Goal: Find specific page/section: Find specific page/section

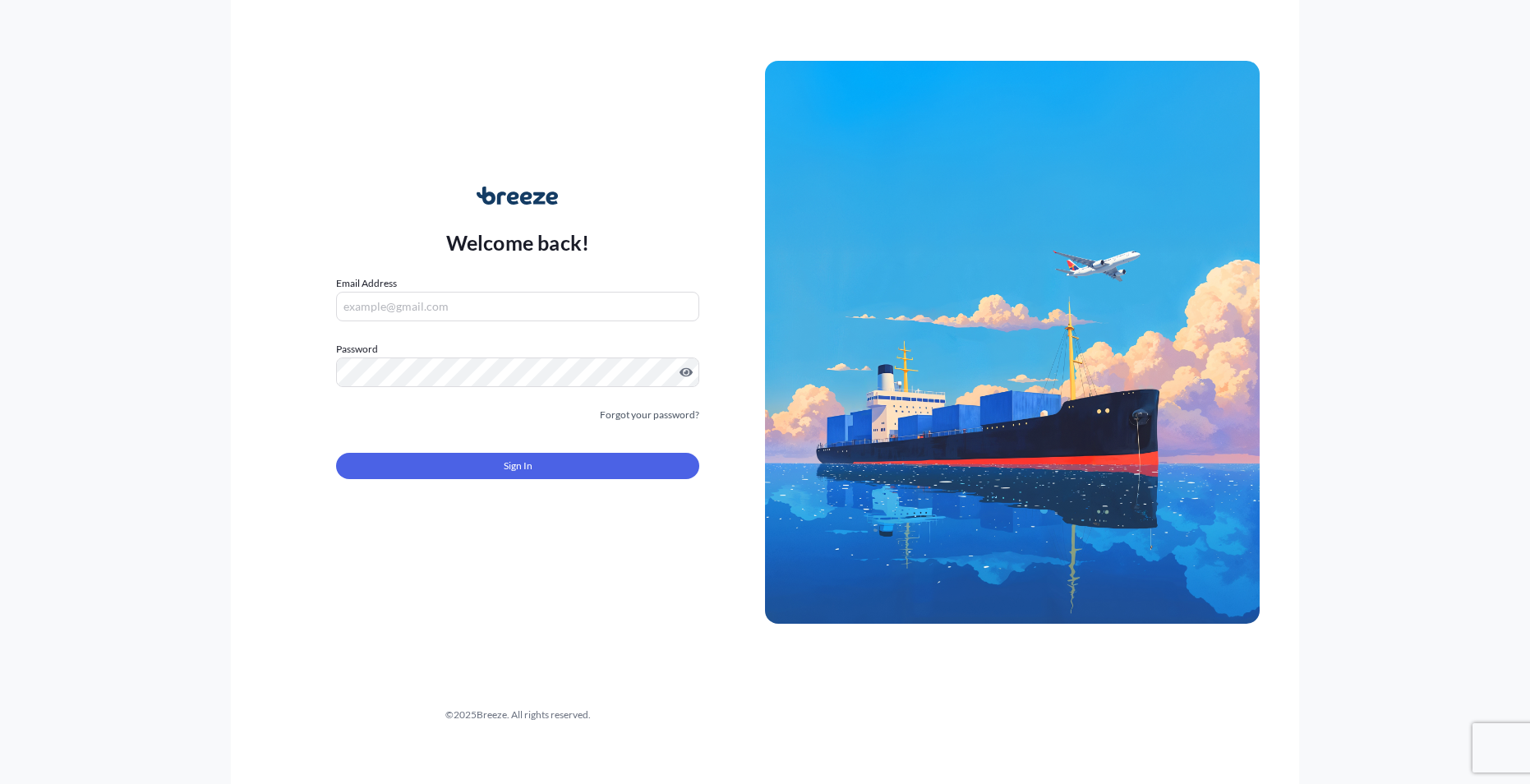
click at [465, 282] on div "Email Address" at bounding box center [518, 298] width 364 height 46
click at [443, 311] on input "Email Address" at bounding box center [518, 306] width 364 height 29
type input "[EMAIL_ADDRESS][DOMAIN_NAME]"
click at [430, 389] on form "Email Address [EMAIL_ADDRESS][DOMAIN_NAME] Password Must include: Upper & lower…" at bounding box center [518, 387] width 364 height 224
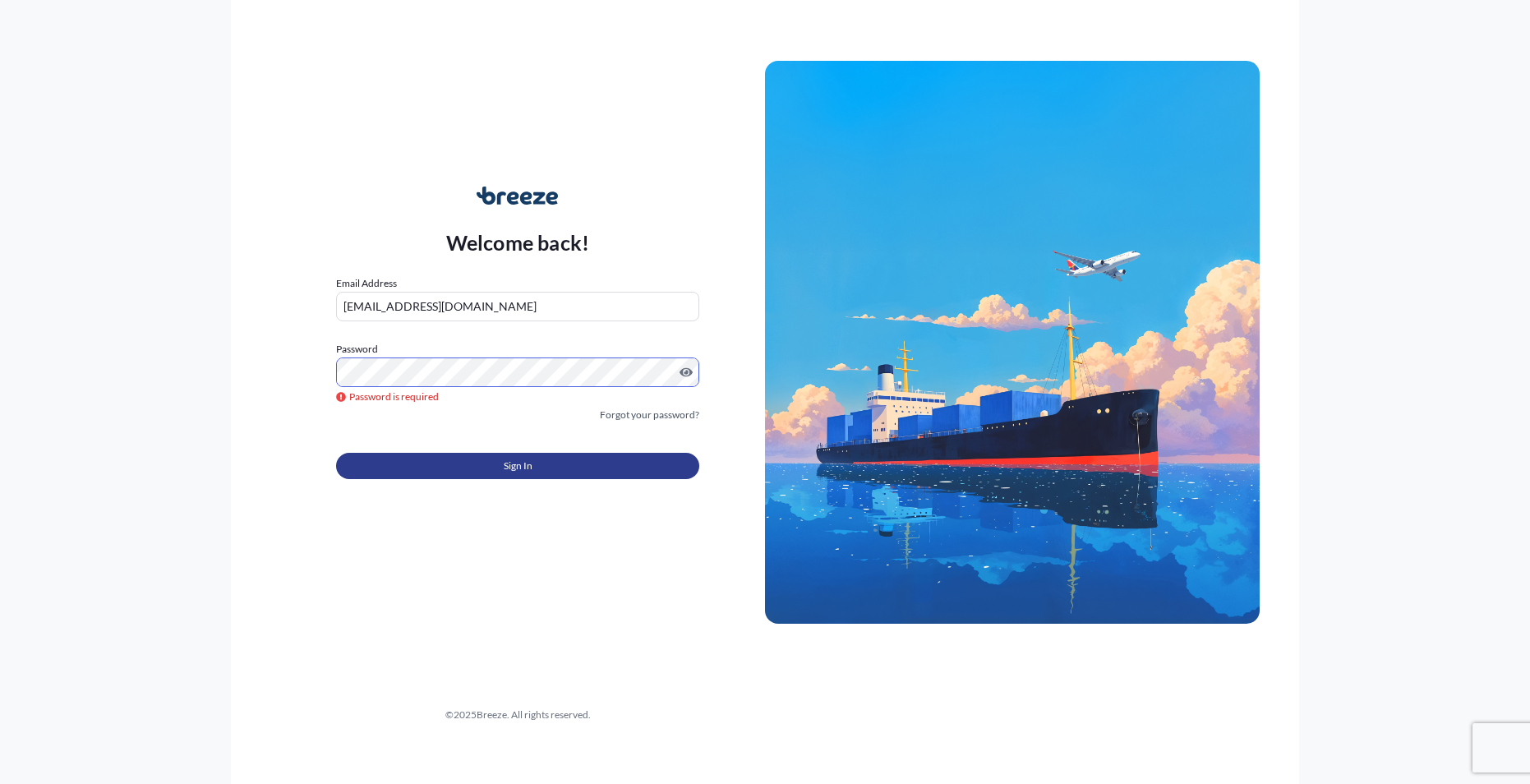
click at [523, 469] on span "Sign In" at bounding box center [518, 466] width 29 height 16
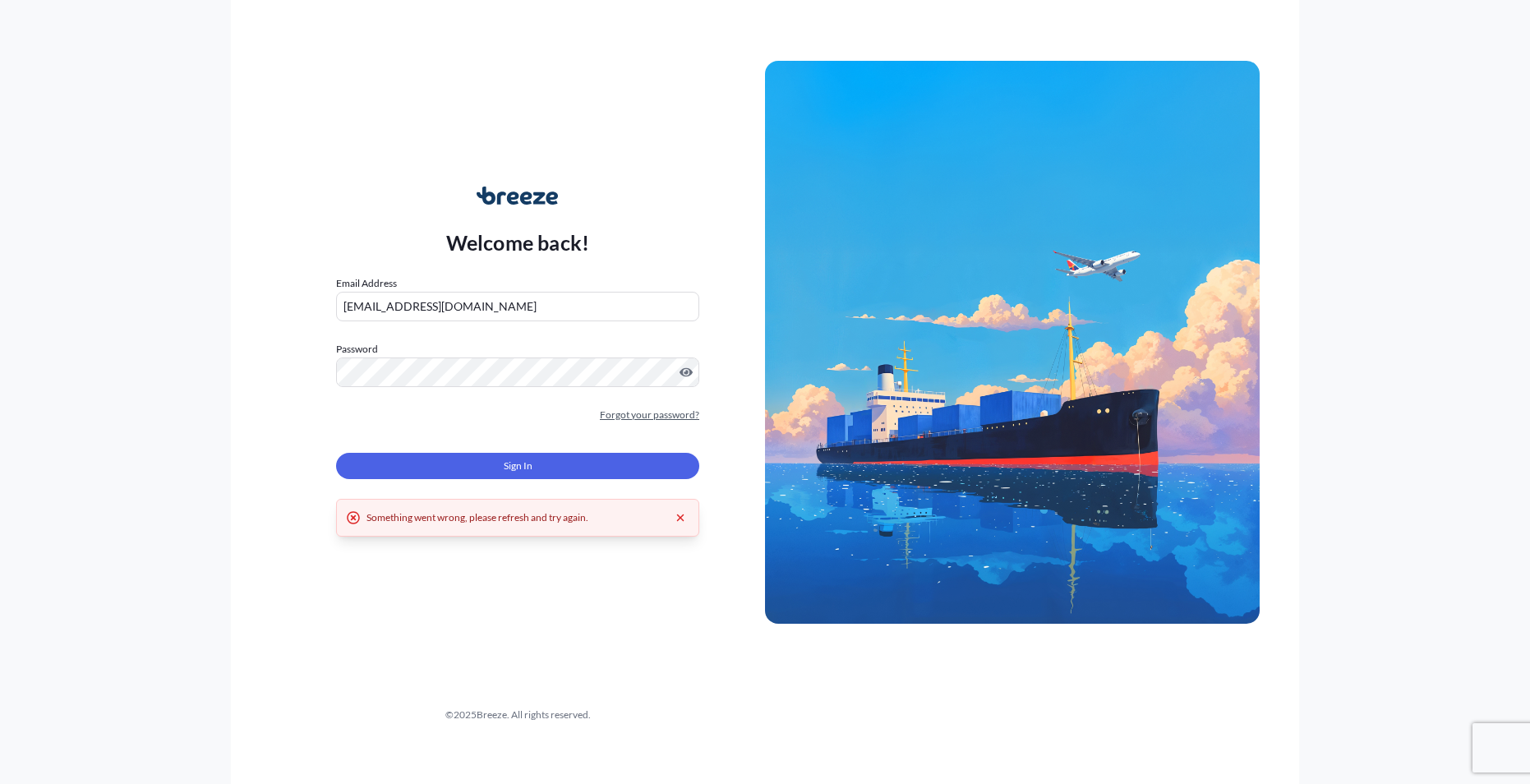
click at [650, 416] on link "Forgot your password?" at bounding box center [650, 414] width 100 height 16
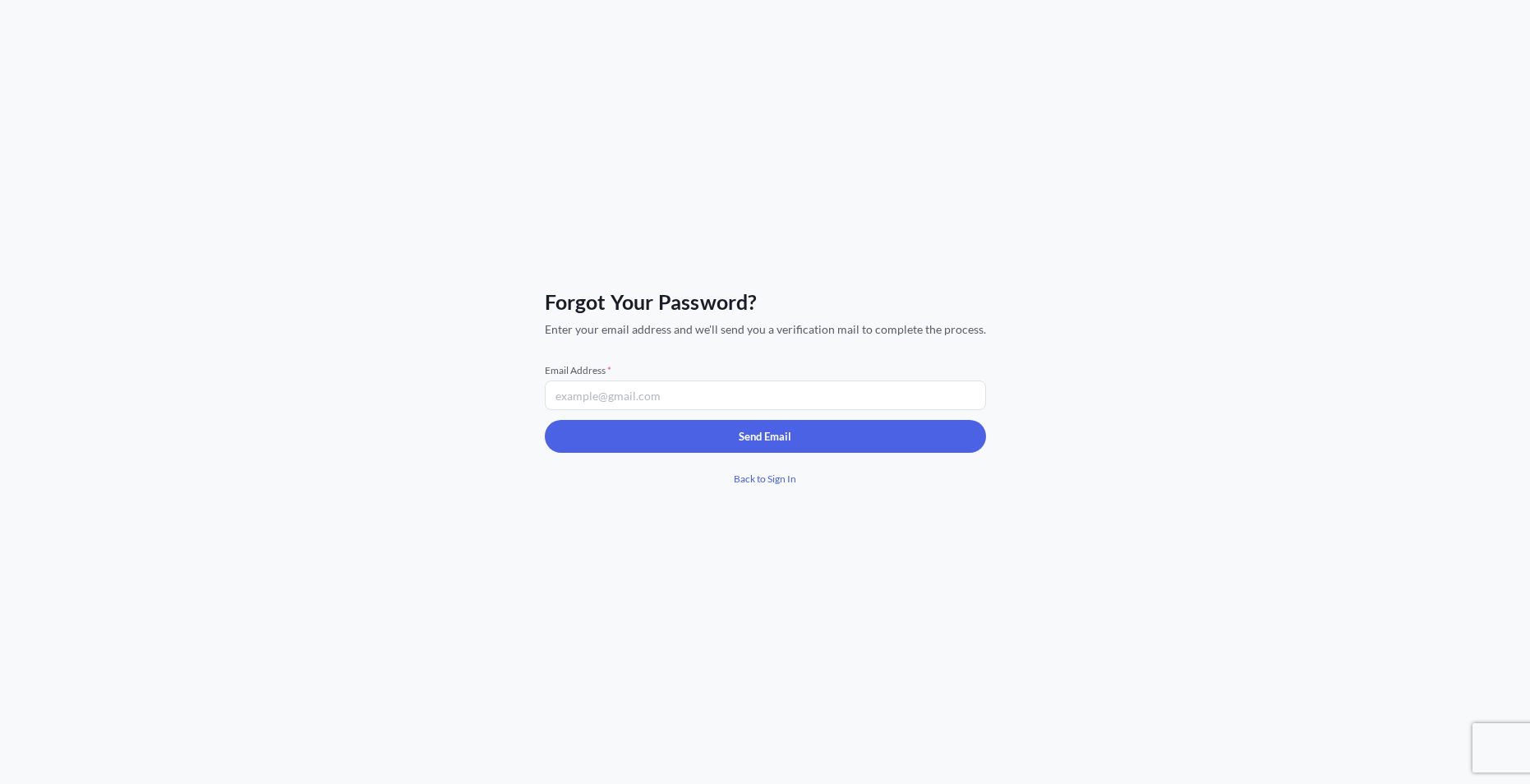
click at [684, 392] on input "Email Address *" at bounding box center [765, 395] width 441 height 29
type input "[EMAIL_ADDRESS][DOMAIN_NAME]"
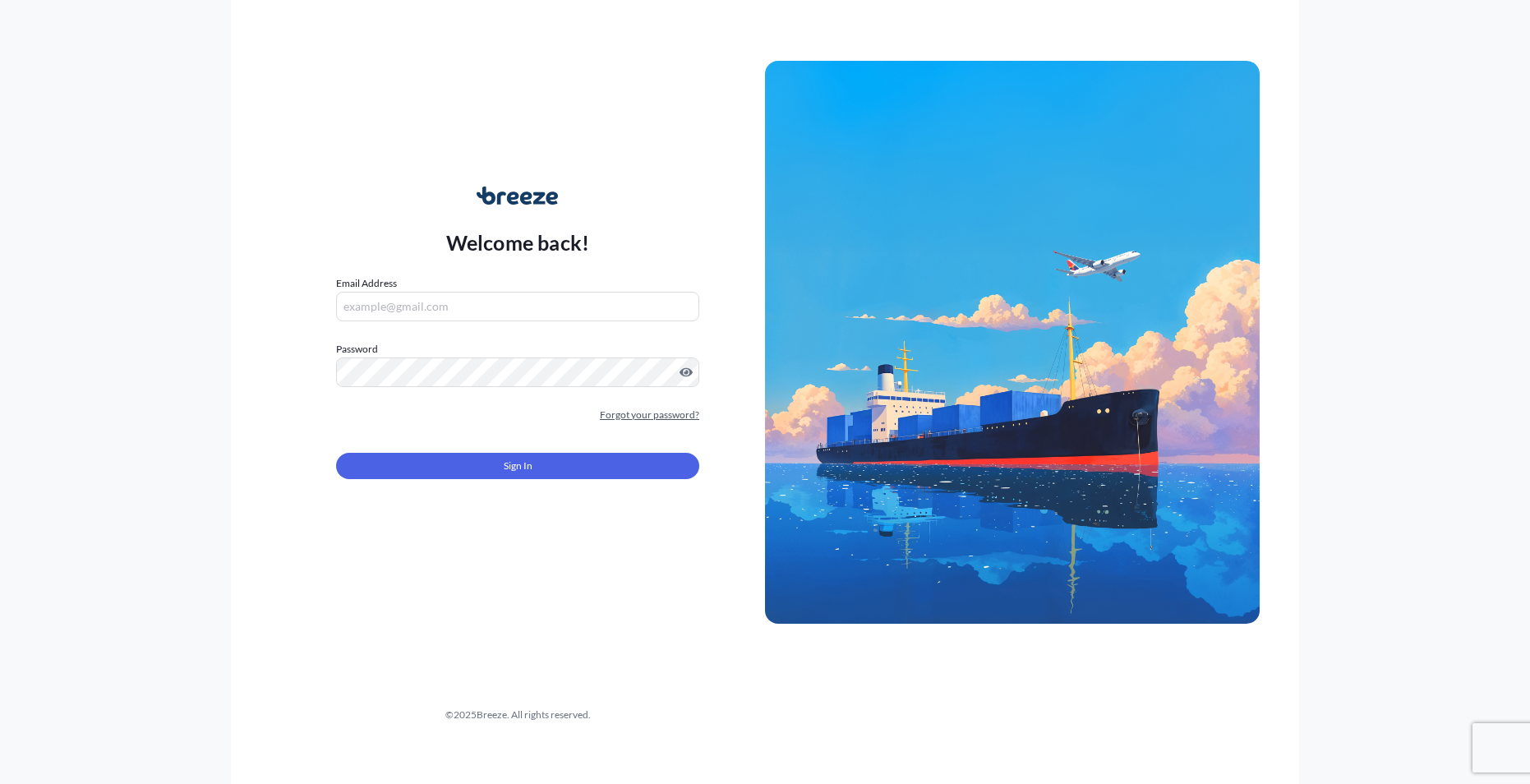
type input "[EMAIL_ADDRESS][DOMAIN_NAME]"
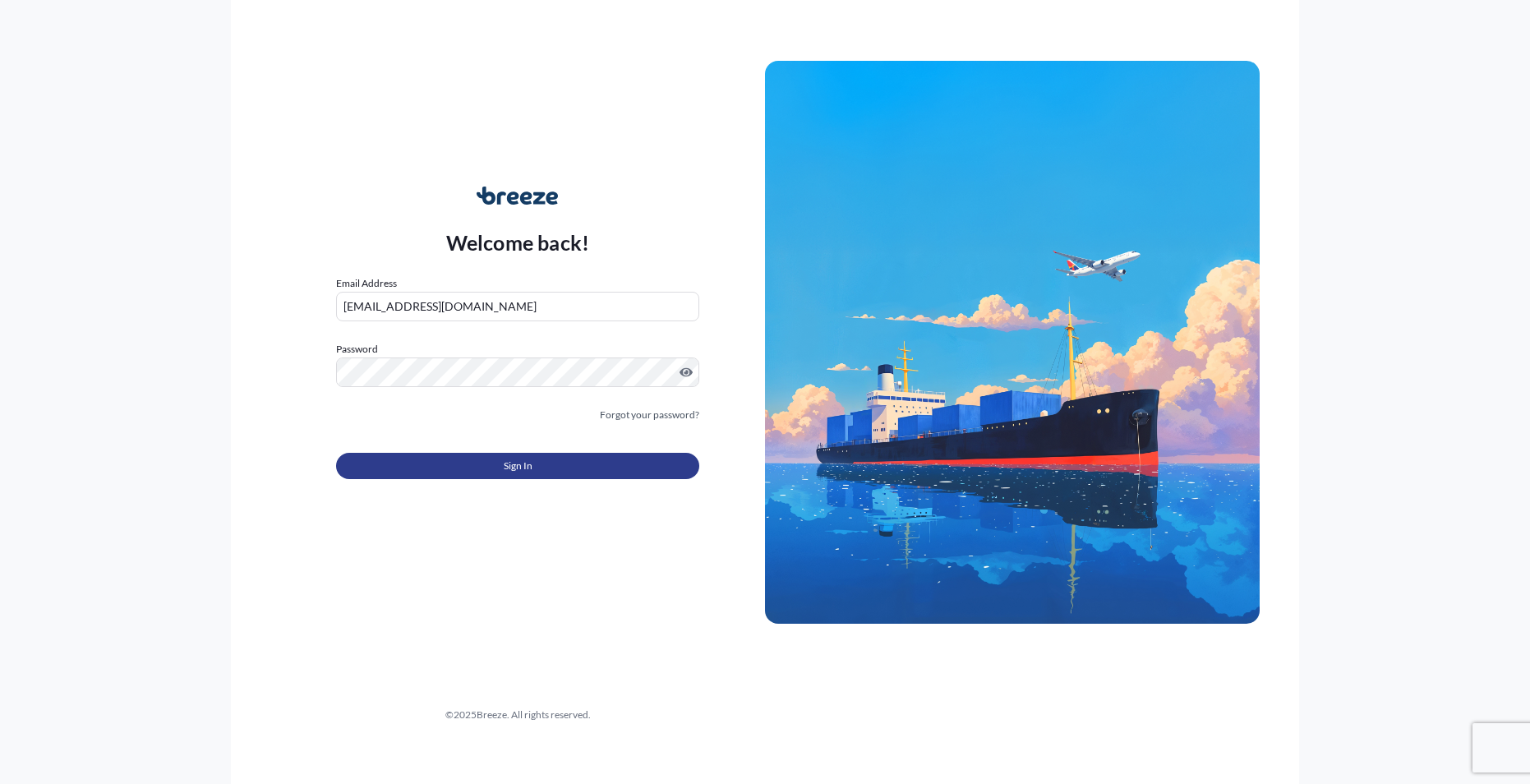
click at [494, 475] on button "Sign In" at bounding box center [518, 466] width 364 height 27
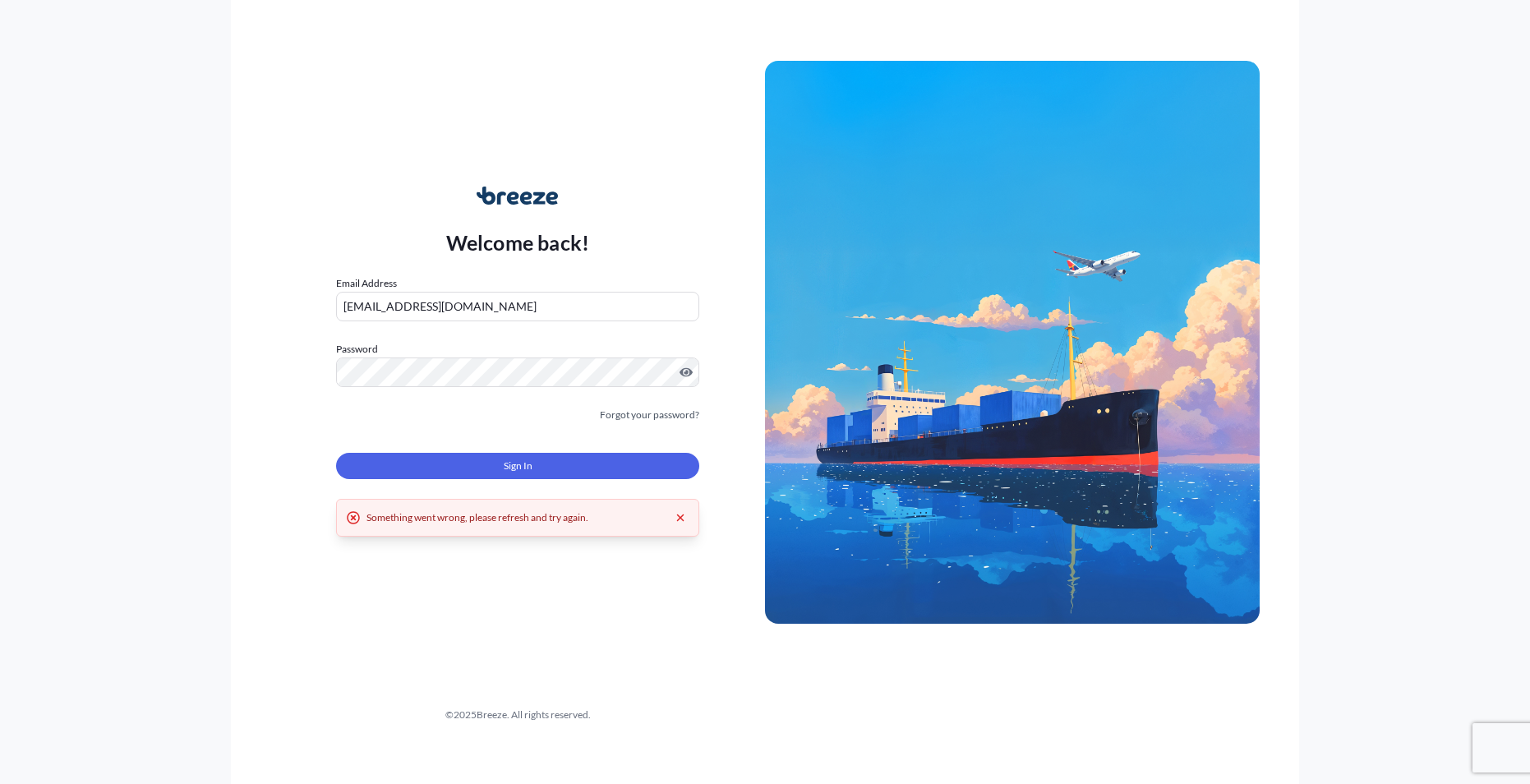
click at [495, 477] on button "Sign In" at bounding box center [518, 466] width 364 height 27
drag, startPoint x: 516, startPoint y: 319, endPoint x: 531, endPoint y: 310, distance: 17.5
click at [516, 319] on input "[EMAIL_ADDRESS][DOMAIN_NAME]" at bounding box center [518, 306] width 364 height 29
drag, startPoint x: 533, startPoint y: 303, endPoint x: 241, endPoint y: 292, distance: 292.2
click at [241, 292] on div "Welcome back! Email Address [EMAIL_ADDRESS][DOMAIN_NAME] Password Must include:…" at bounding box center [765, 392] width 1068 height 784
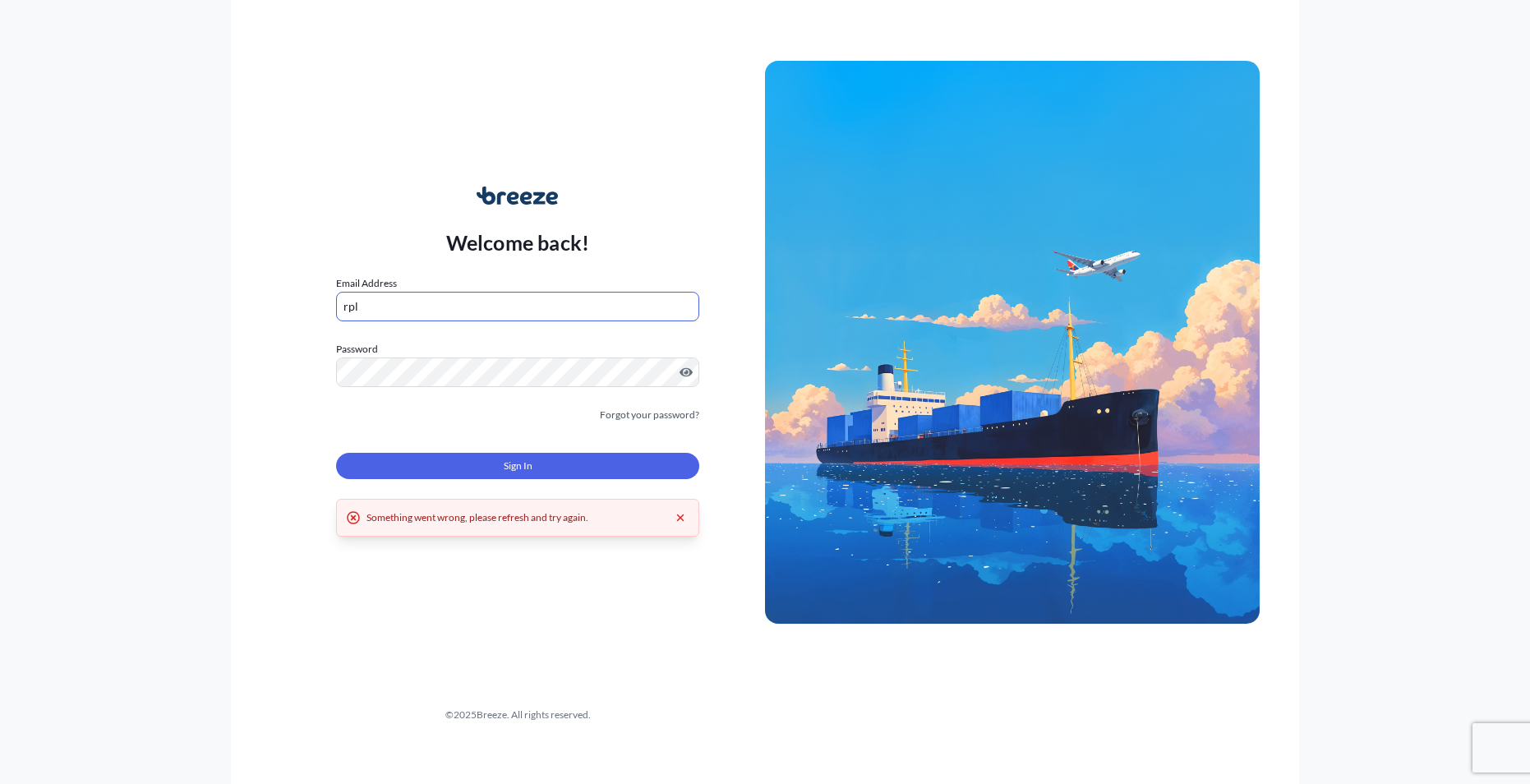
type input "[EMAIL_ADDRESS][DOMAIN_NAME]"
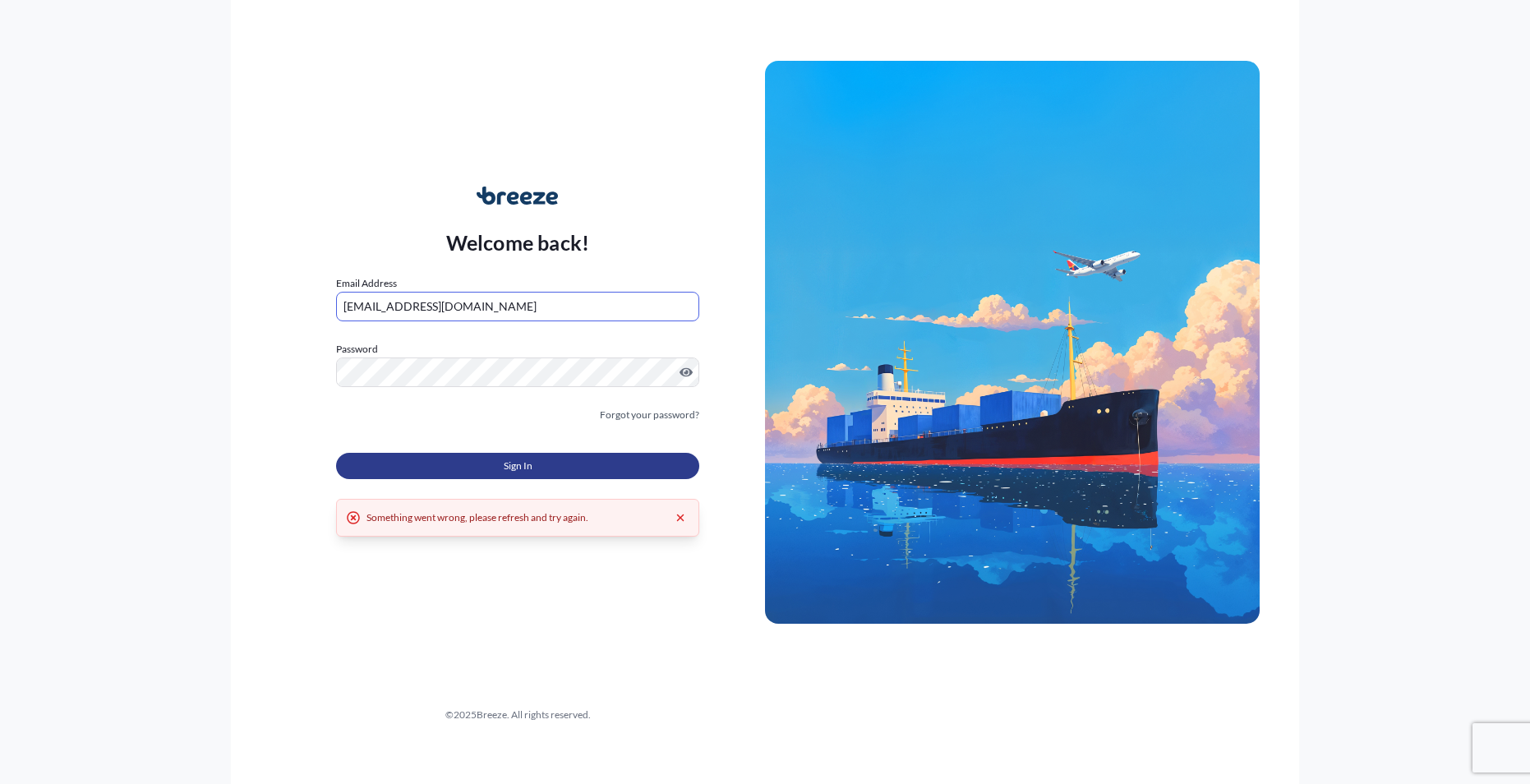
click at [478, 460] on button "Sign In" at bounding box center [518, 466] width 364 height 27
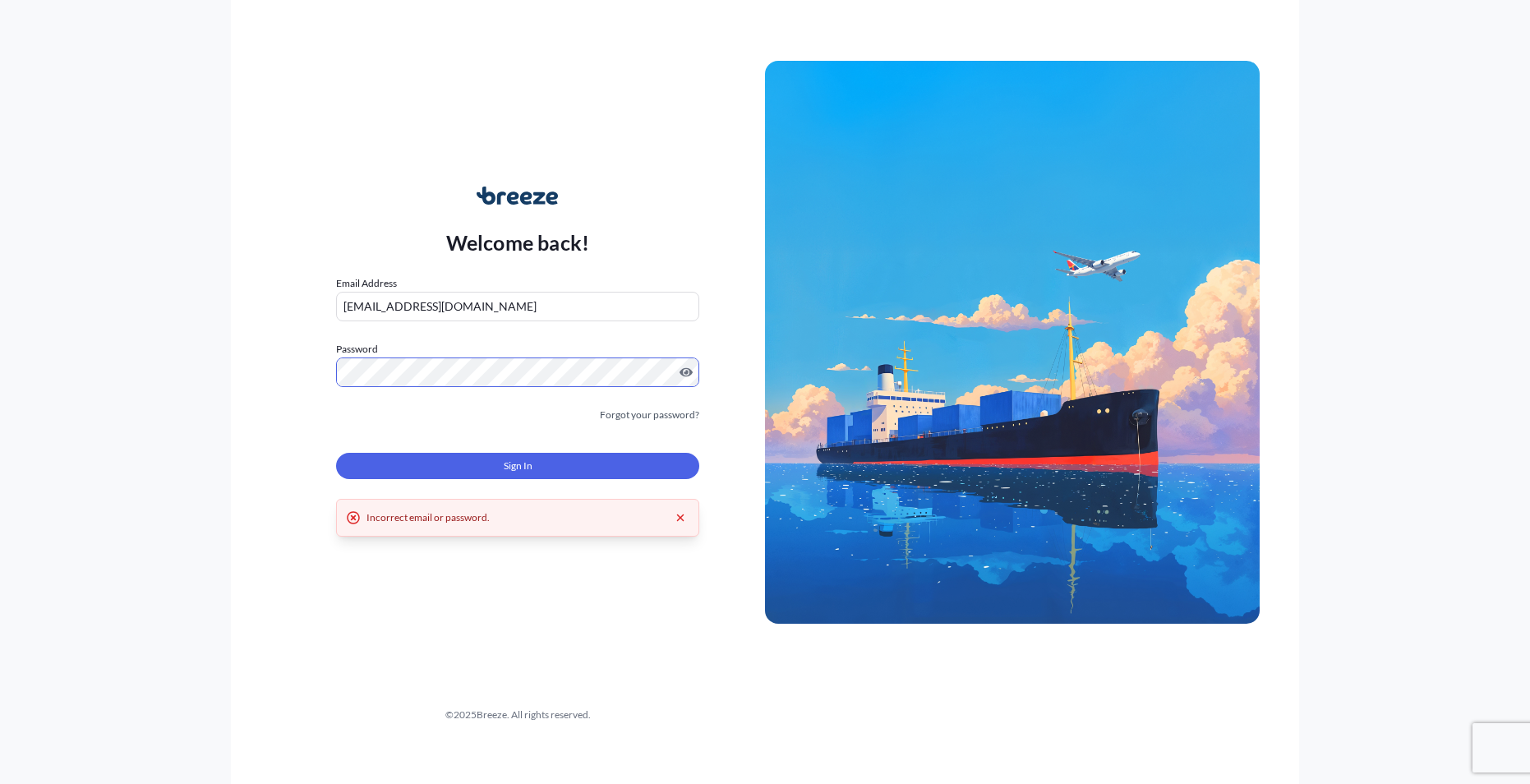
click at [278, 359] on div "Welcome back! Email Address [EMAIL_ADDRESS][DOMAIN_NAME] Password Must include:…" at bounding box center [517, 342] width 495 height 378
click at [308, 365] on div "Welcome back! Email Address [EMAIL_ADDRESS][DOMAIN_NAME] Password Must include:…" at bounding box center [517, 342] width 495 height 378
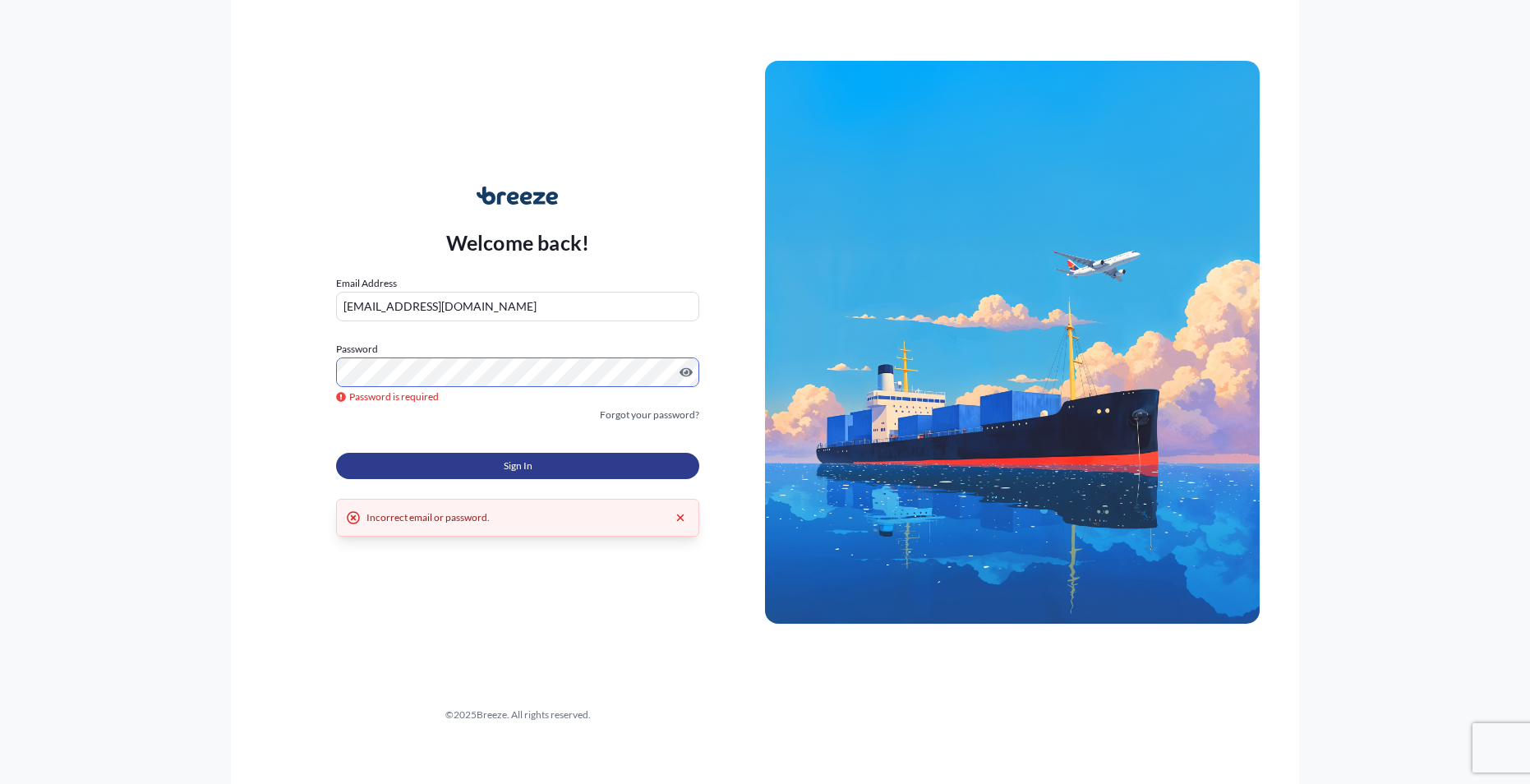
click at [501, 468] on button "Sign In" at bounding box center [518, 466] width 364 height 27
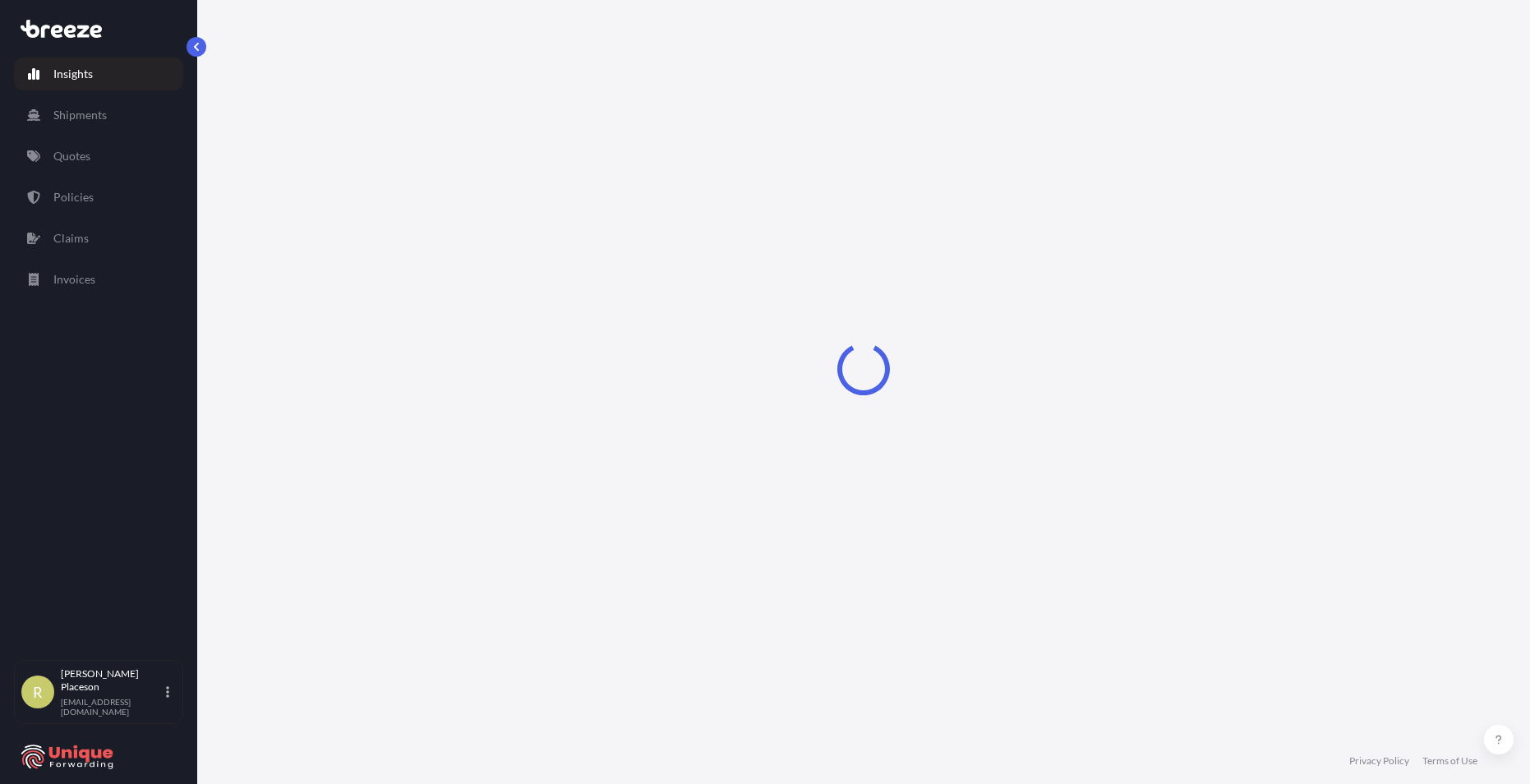
select select "2025"
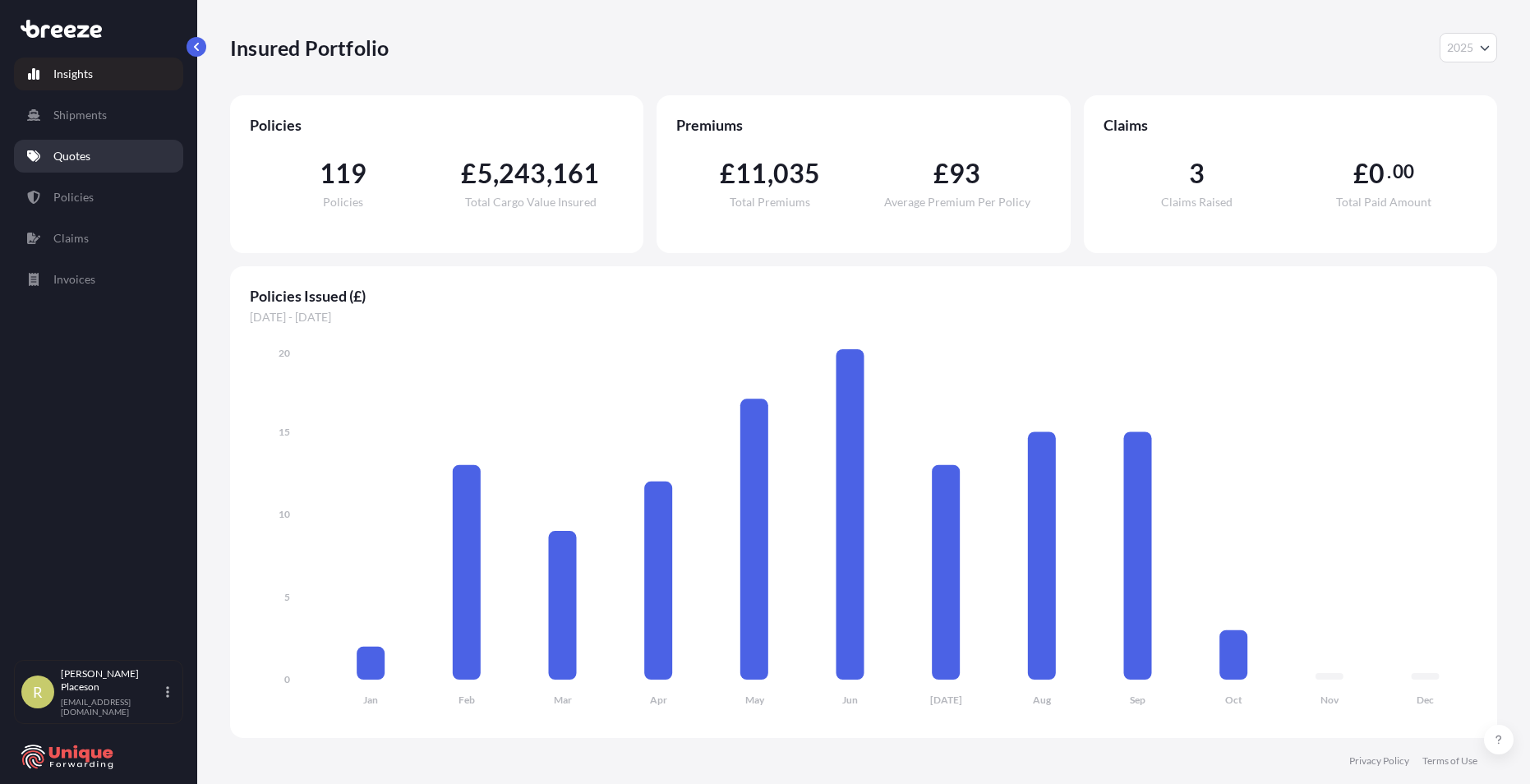
click at [41, 163] on link "Quotes" at bounding box center [99, 156] width 169 height 33
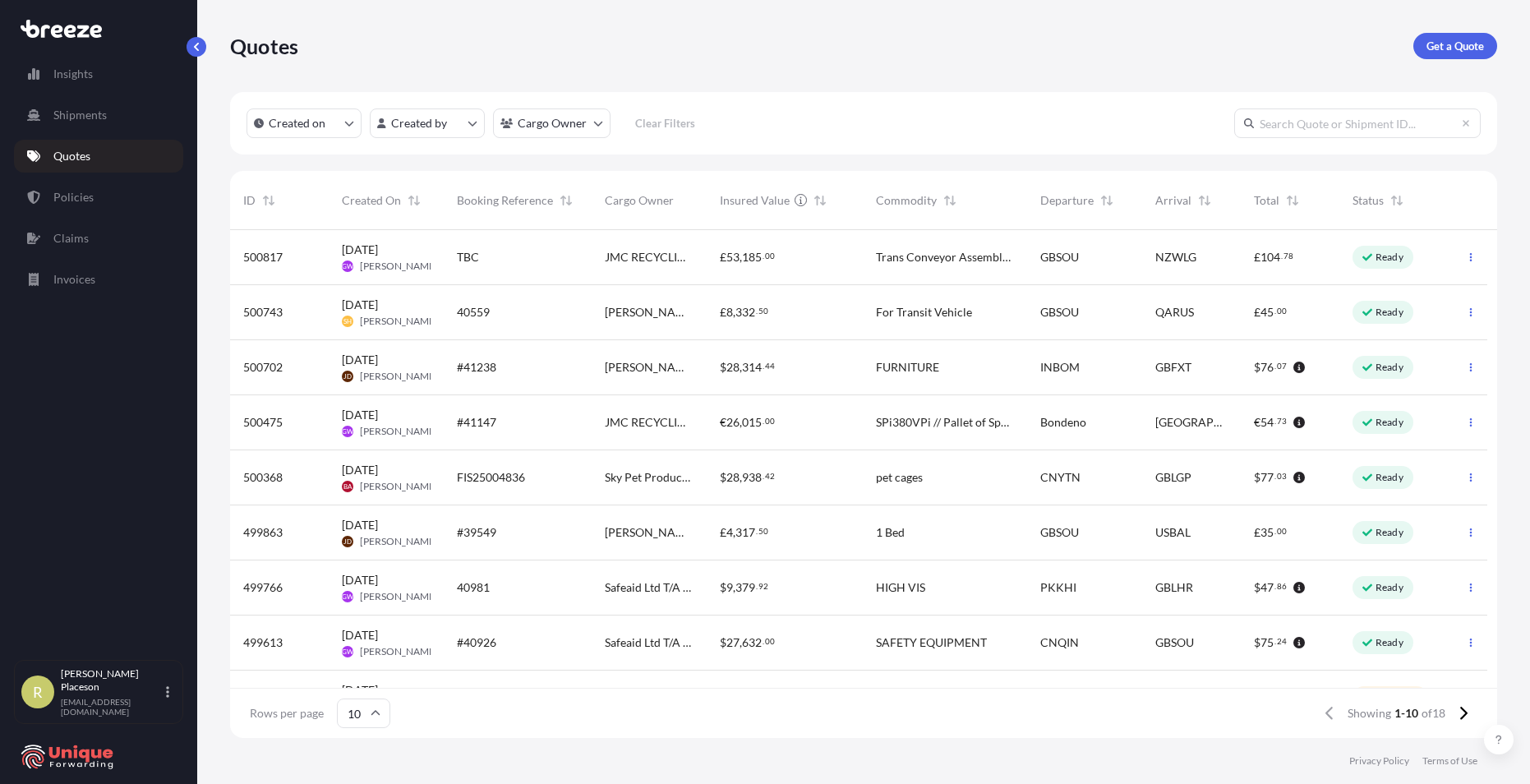
click at [375, 717] on icon at bounding box center [375, 713] width 10 height 10
click at [369, 669] on div "50" at bounding box center [363, 667] width 40 height 31
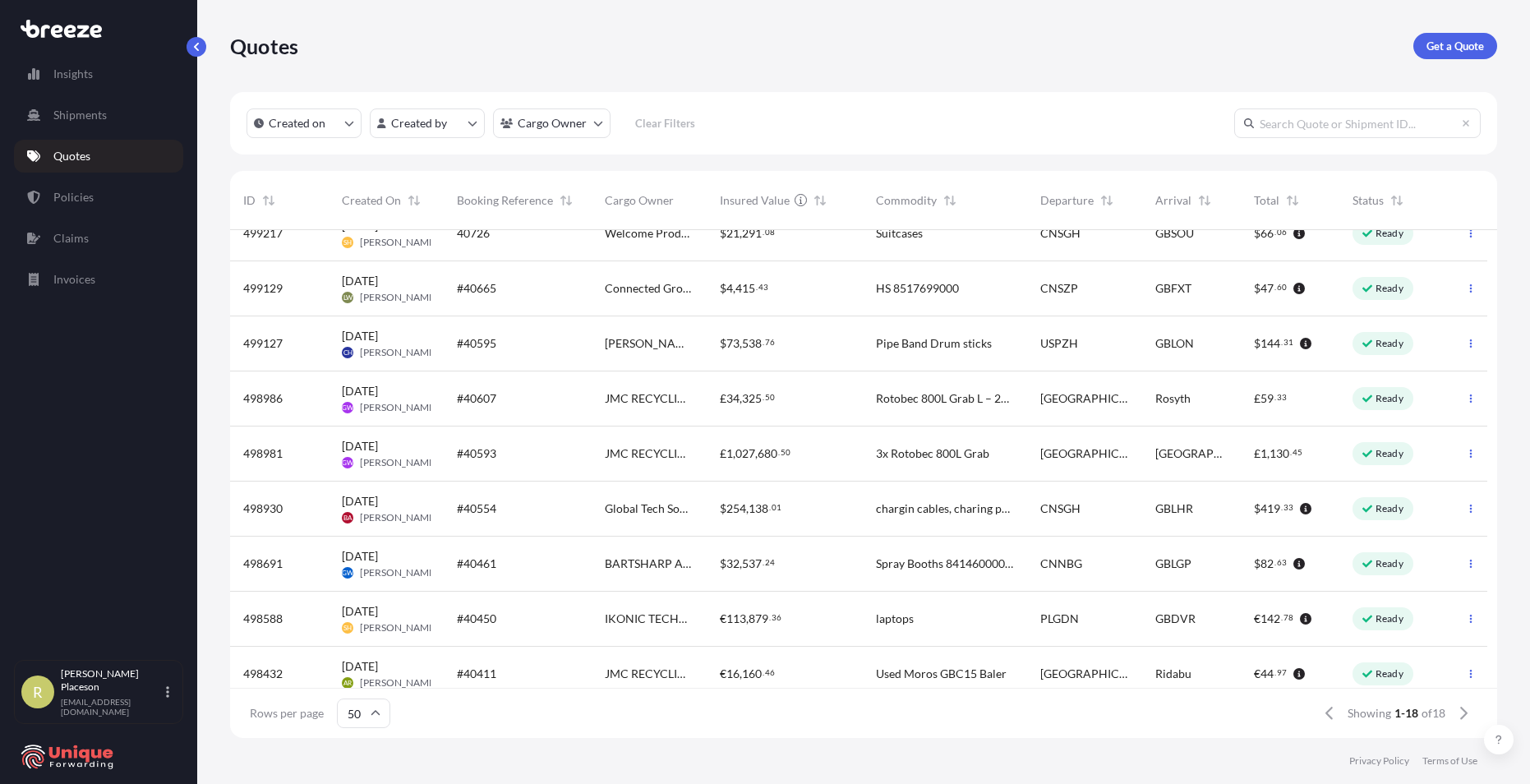
scroll to position [545, 0]
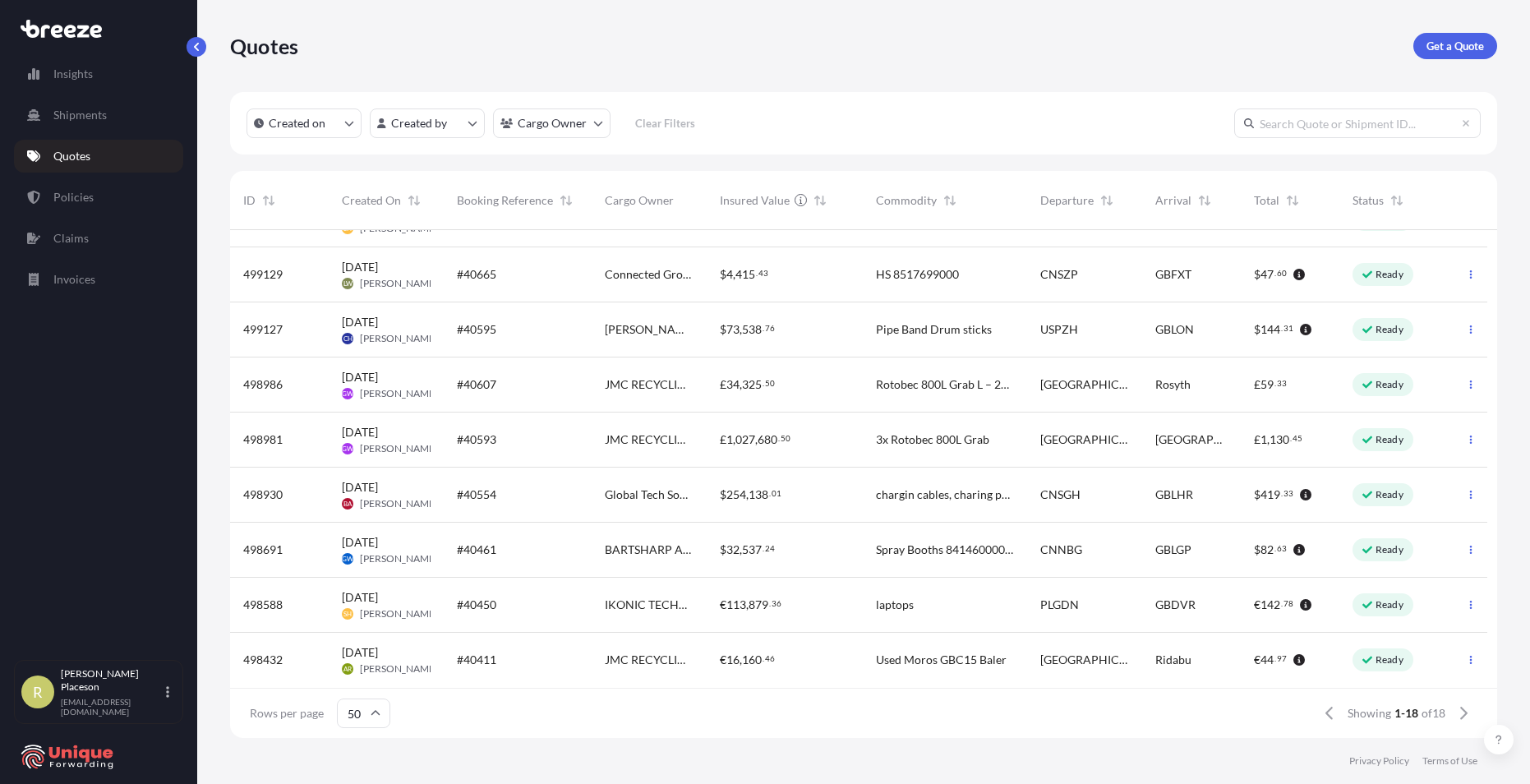
click at [1359, 116] on input "text" at bounding box center [1357, 123] width 247 height 29
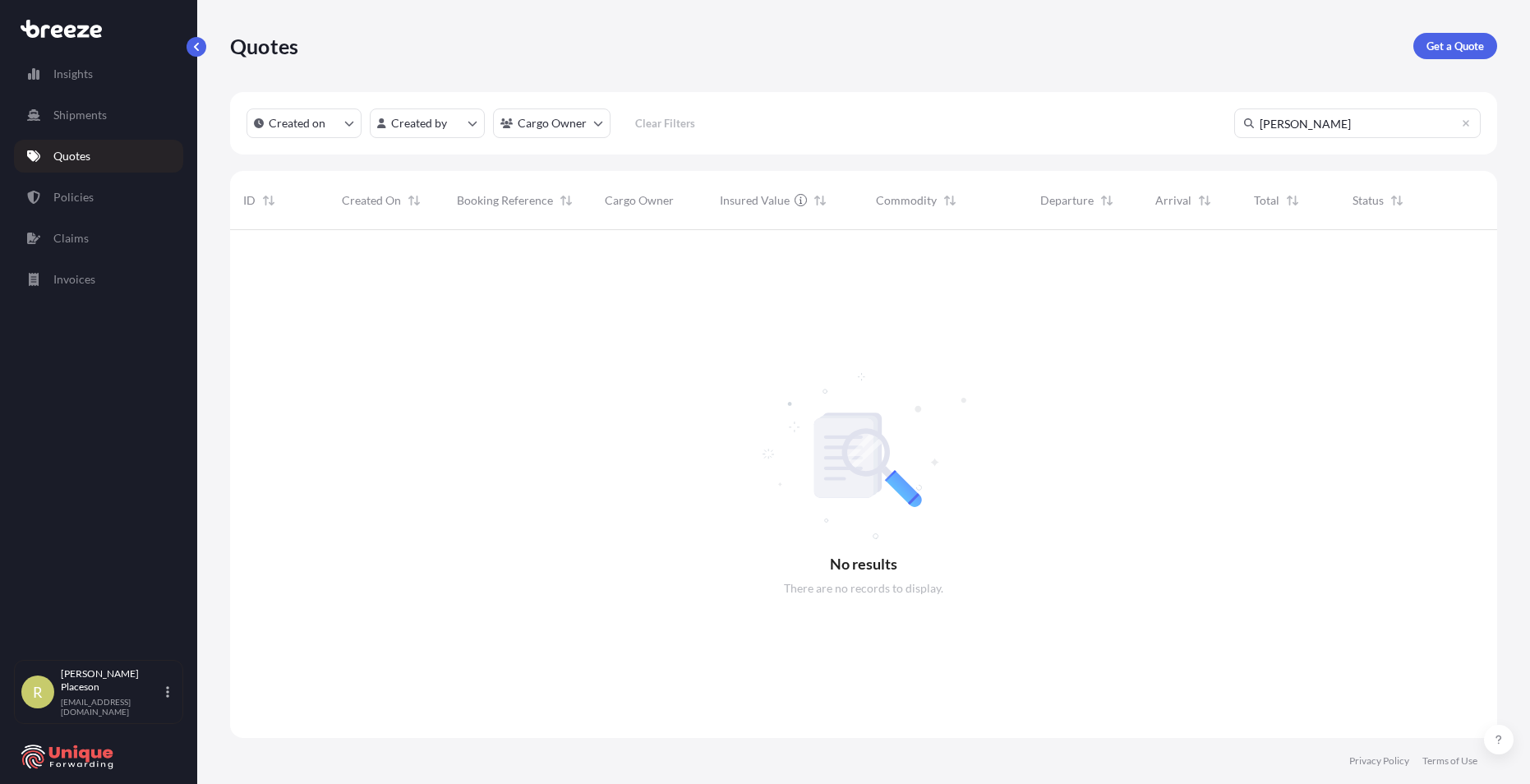
scroll to position [554, 1255]
click at [1358, 118] on input "[PERSON_NAME]" at bounding box center [1357, 123] width 247 height 29
type input "[PERSON_NAME]"
drag, startPoint x: 1387, startPoint y: 121, endPoint x: 1231, endPoint y: 121, distance: 156.0
click at [1231, 121] on div "Created on Created by Cargo Owner Clear Filters [PERSON_NAME]" at bounding box center [863, 123] width 1267 height 62
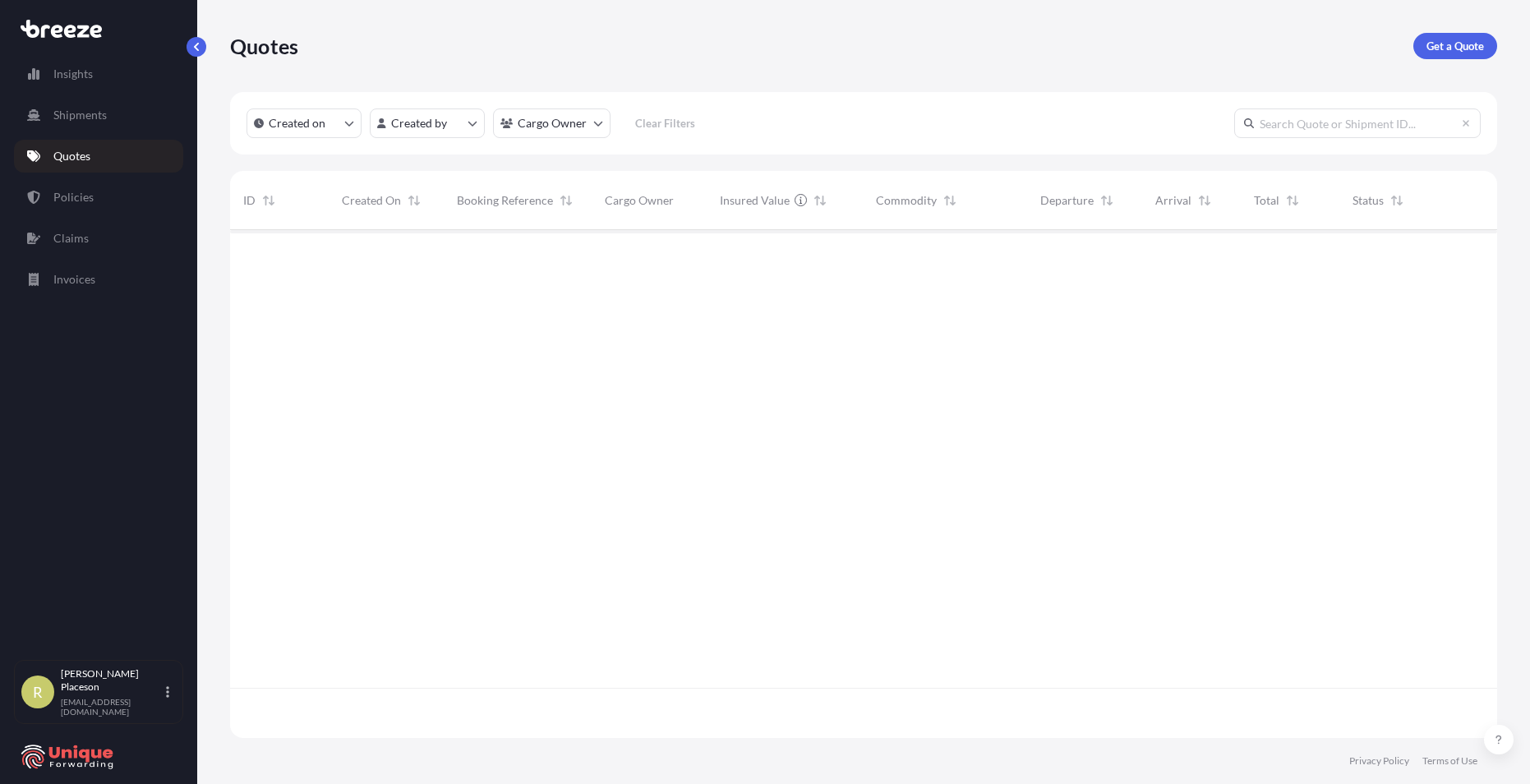
scroll to position [504, 1255]
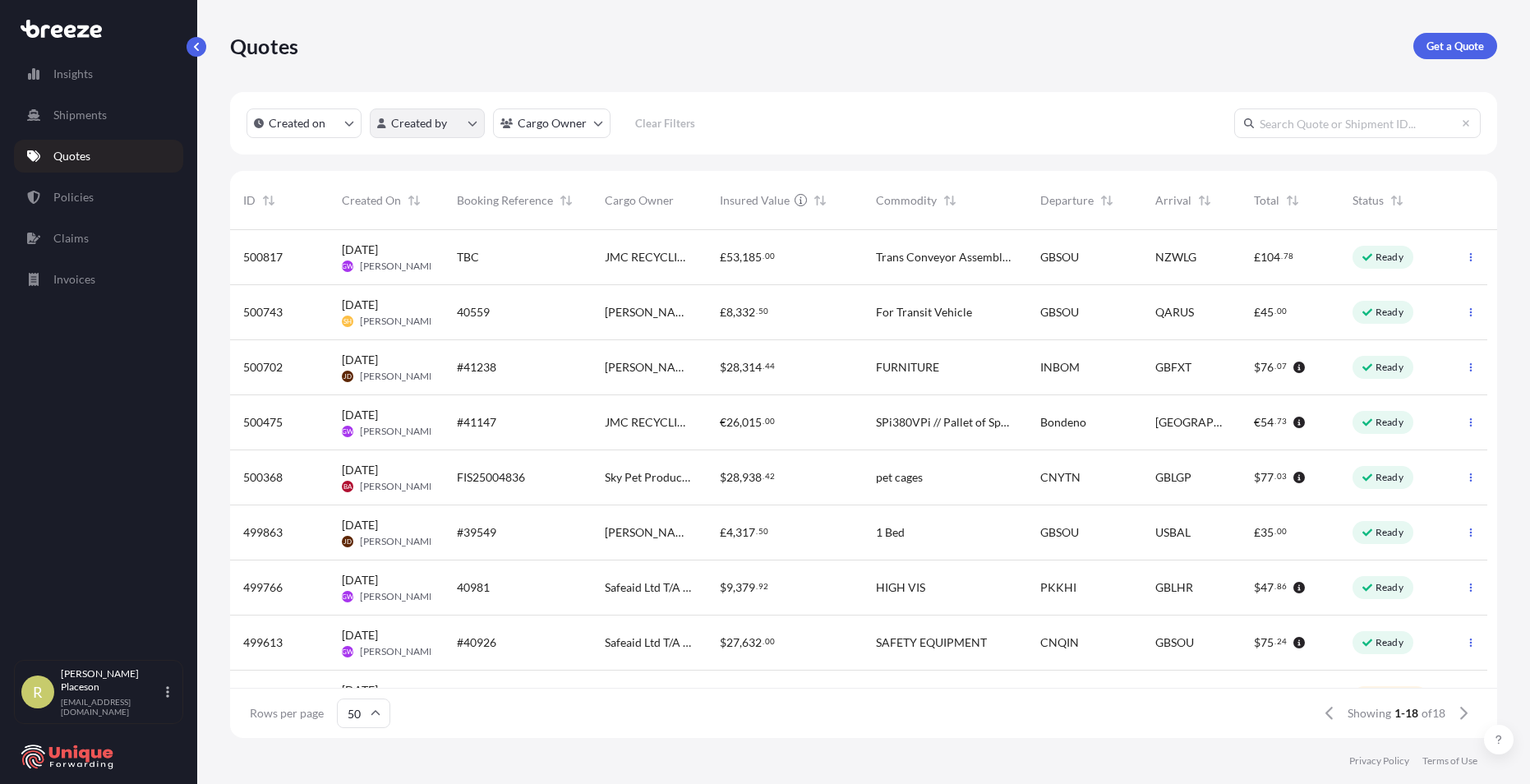
click at [470, 128] on html "Insights Shipments Quotes Policies Claims Invoices R [PERSON_NAME] Placeson [EM…" at bounding box center [765, 392] width 1530 height 784
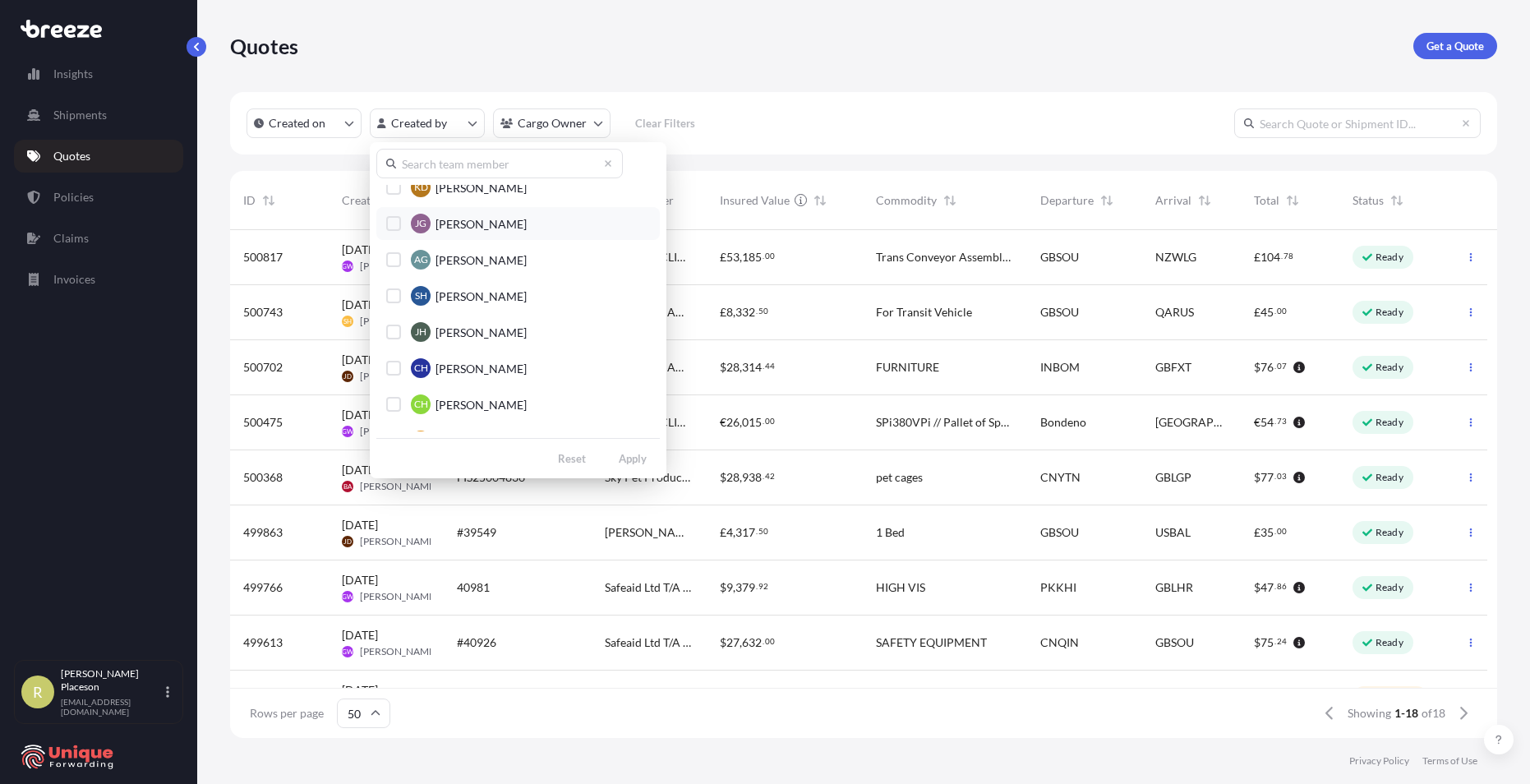
scroll to position [164, 0]
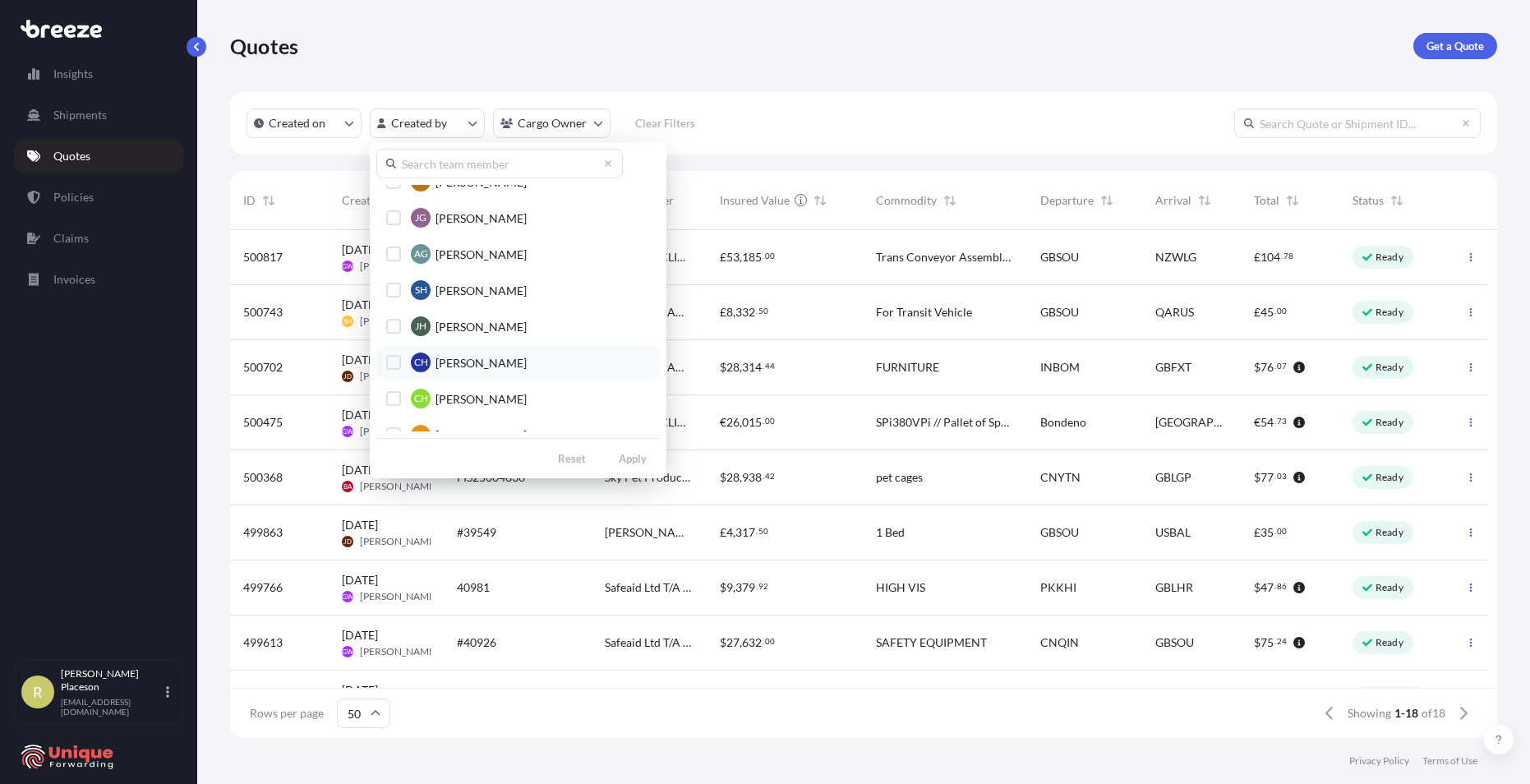
click at [470, 364] on span "[PERSON_NAME]" at bounding box center [481, 363] width 91 height 16
